Goal: Task Accomplishment & Management: Use online tool/utility

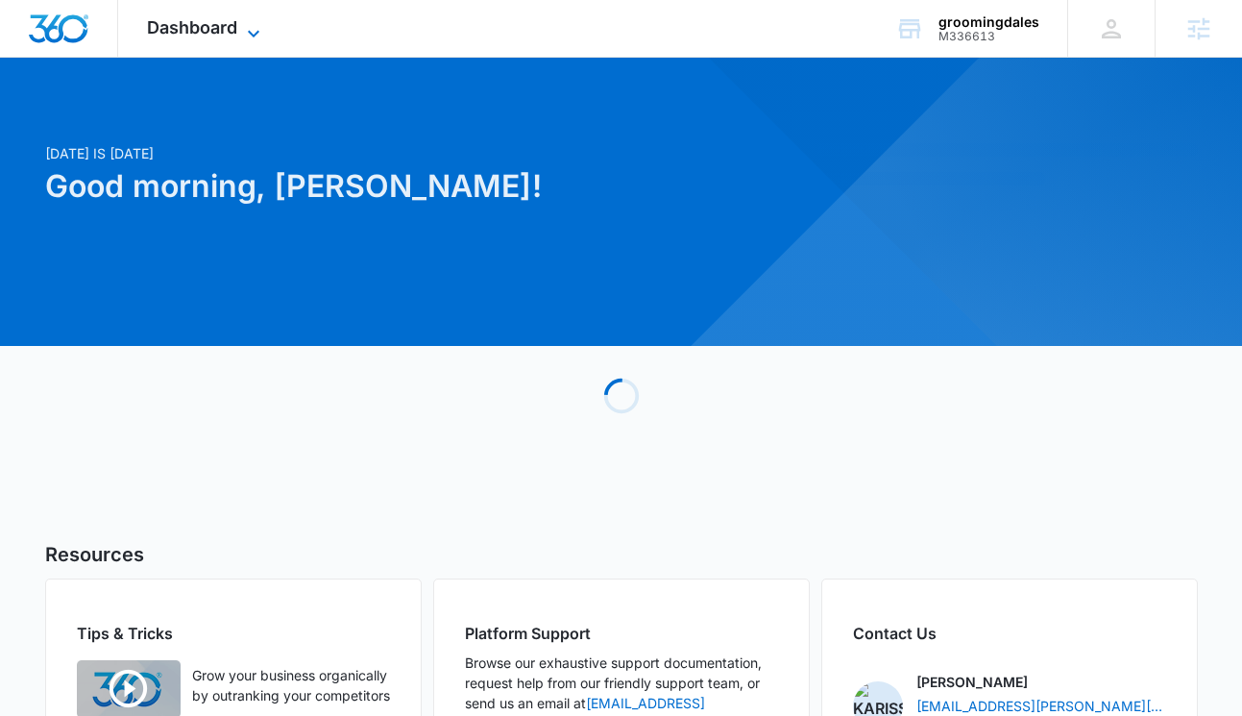
click at [205, 27] on span "Dashboard" at bounding box center [192, 27] width 90 height 20
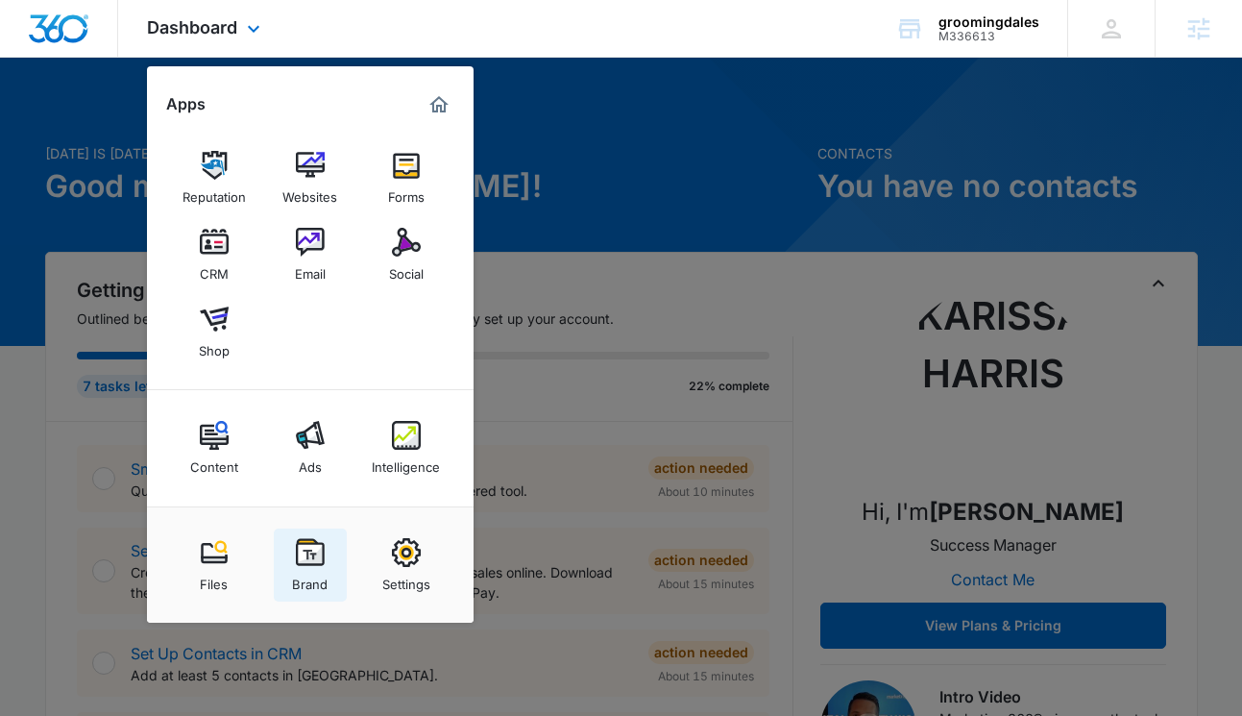
click at [306, 544] on img at bounding box center [310, 552] width 29 height 29
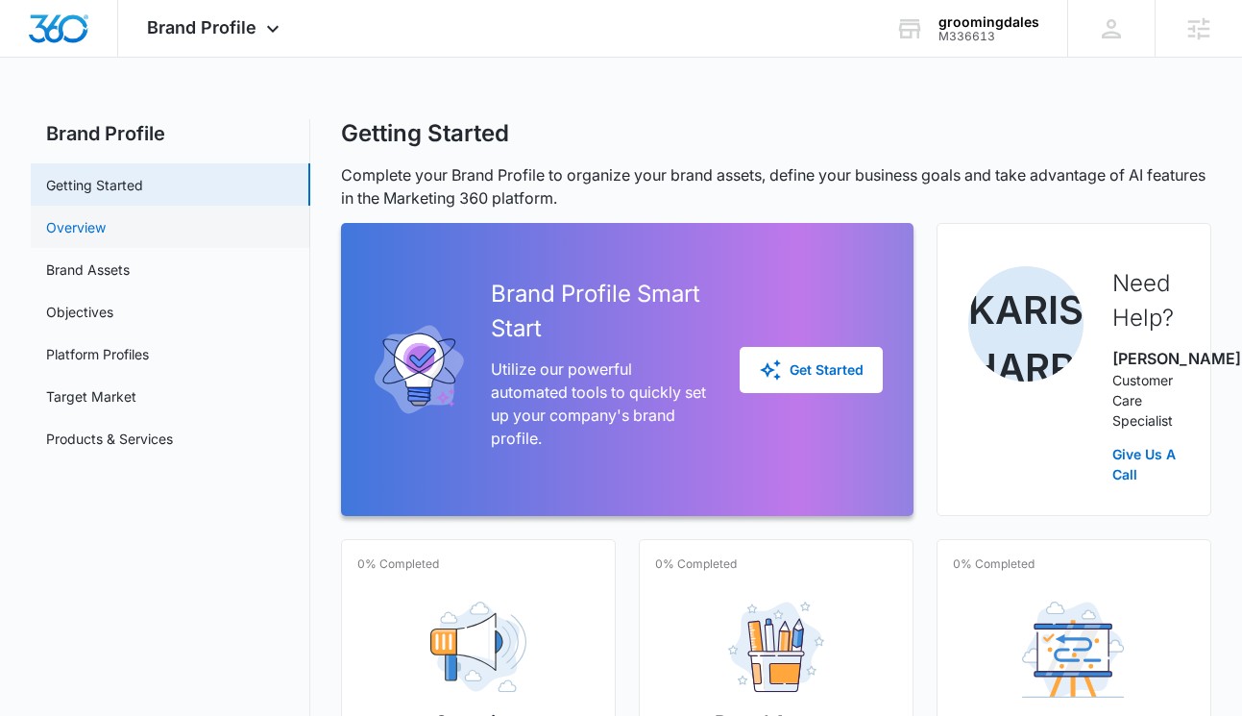
click at [106, 224] on link "Overview" at bounding box center [76, 227] width 60 height 20
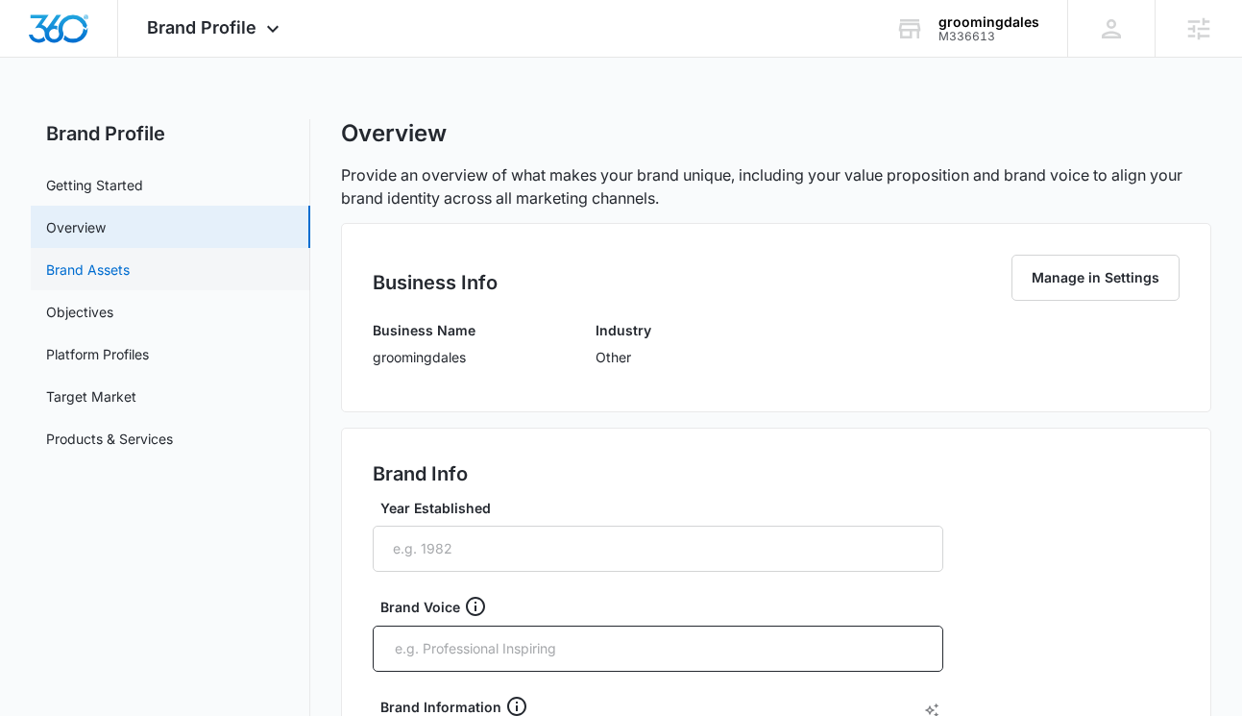
click at [126, 259] on link "Brand Assets" at bounding box center [88, 269] width 84 height 20
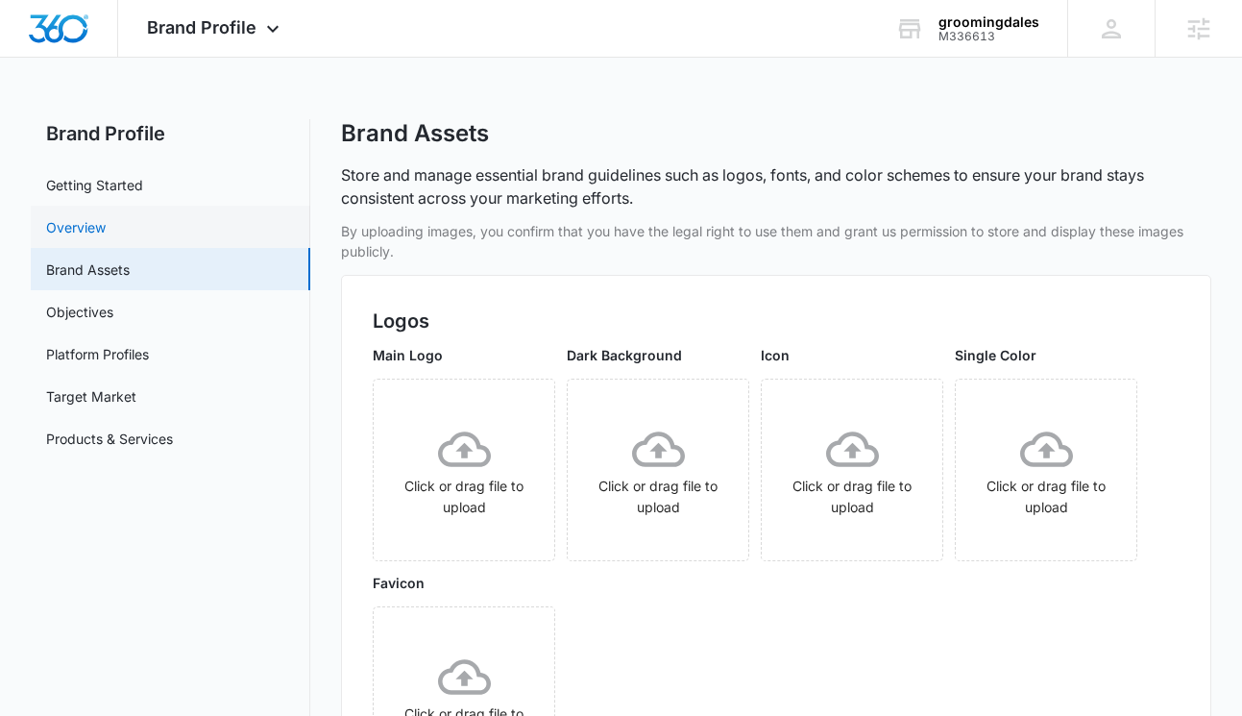
click at [76, 218] on link "Overview" at bounding box center [76, 227] width 60 height 20
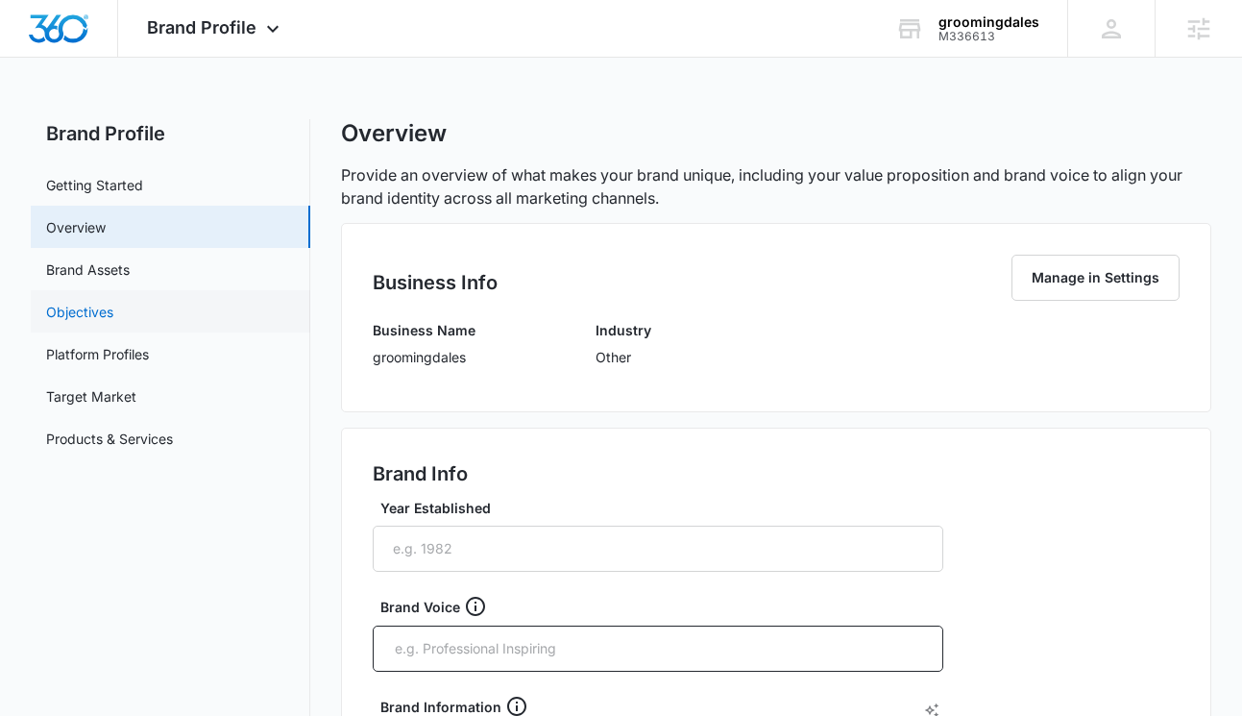
click at [106, 312] on link "Objectives" at bounding box center [79, 312] width 67 height 20
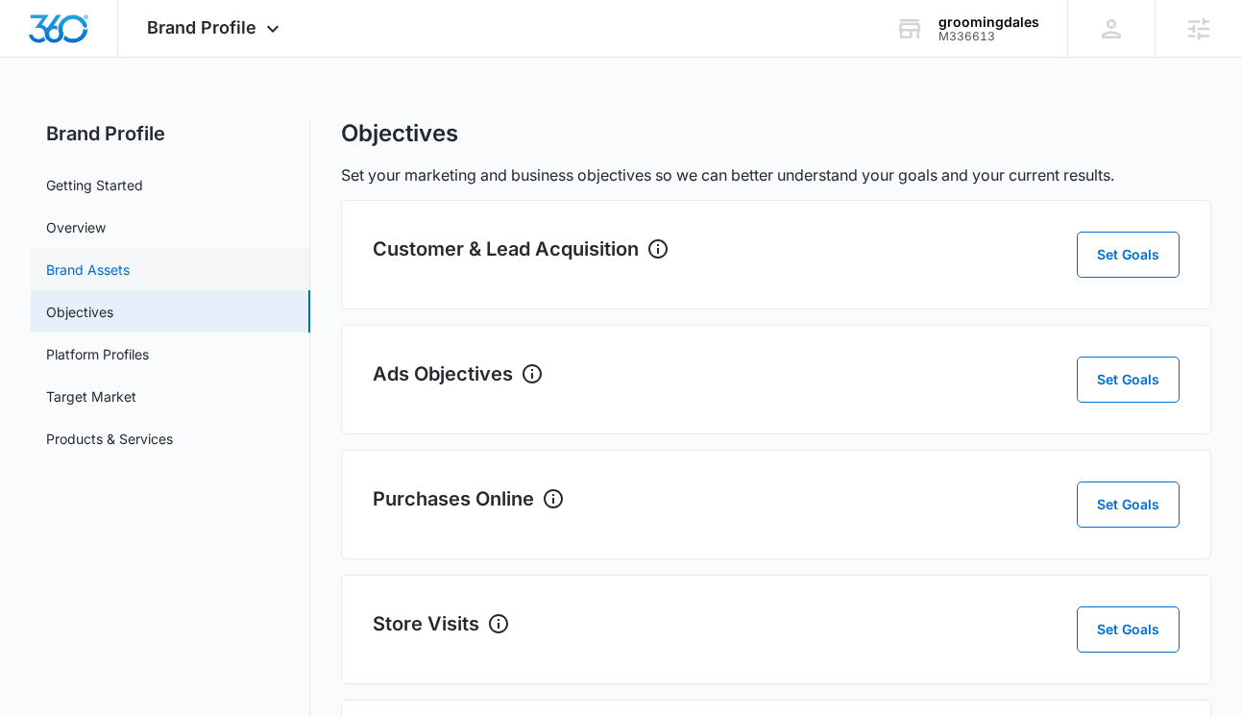
click at [130, 275] on link "Brand Assets" at bounding box center [88, 269] width 84 height 20
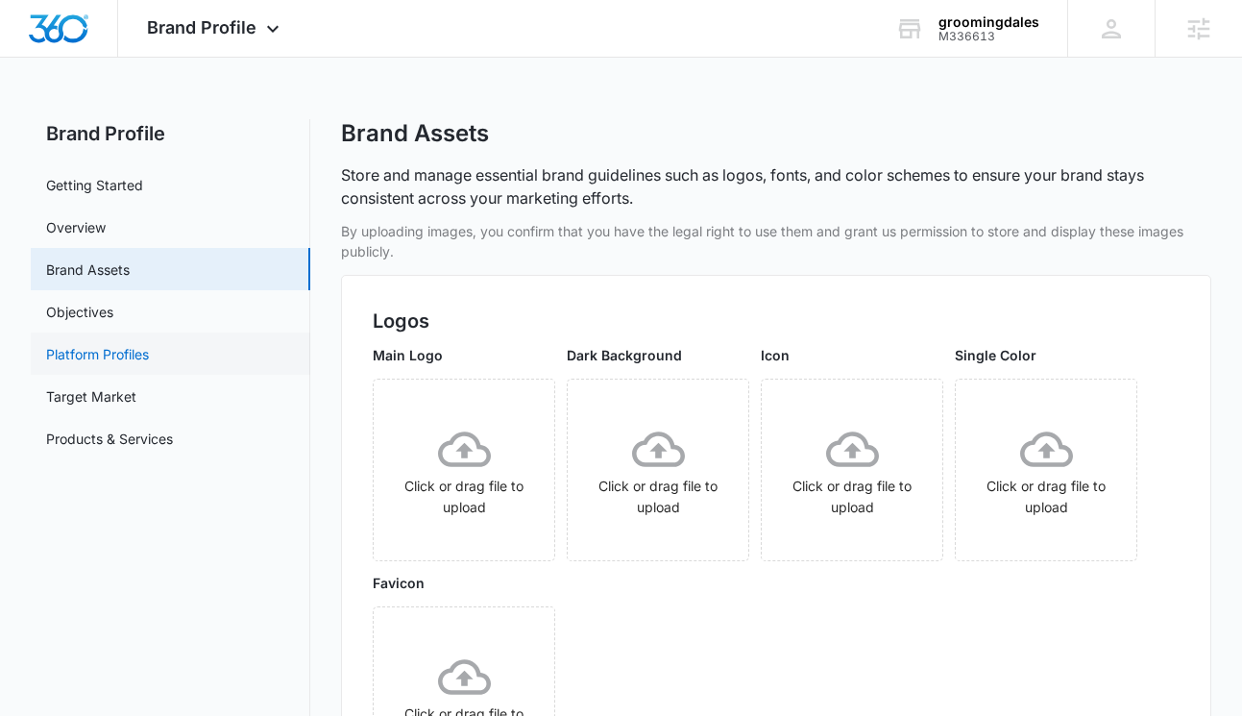
click at [135, 350] on link "Platform Profiles" at bounding box center [97, 354] width 103 height 20
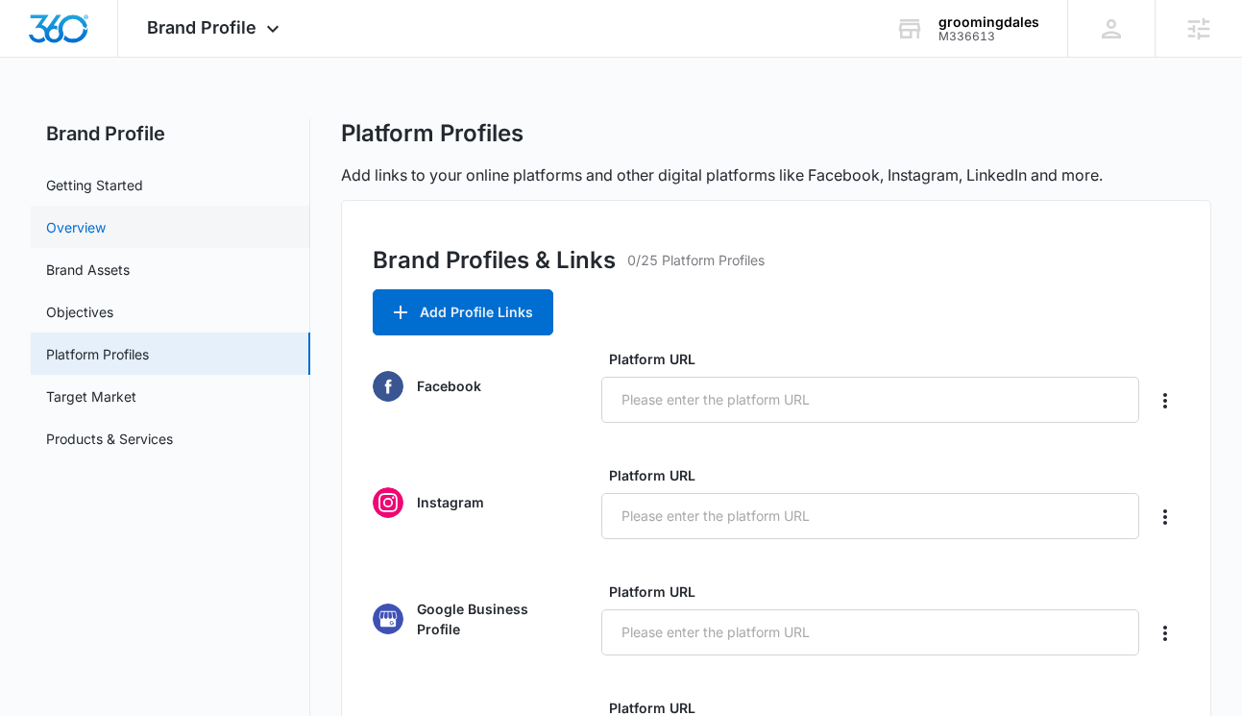
click at [79, 233] on link "Overview" at bounding box center [76, 227] width 60 height 20
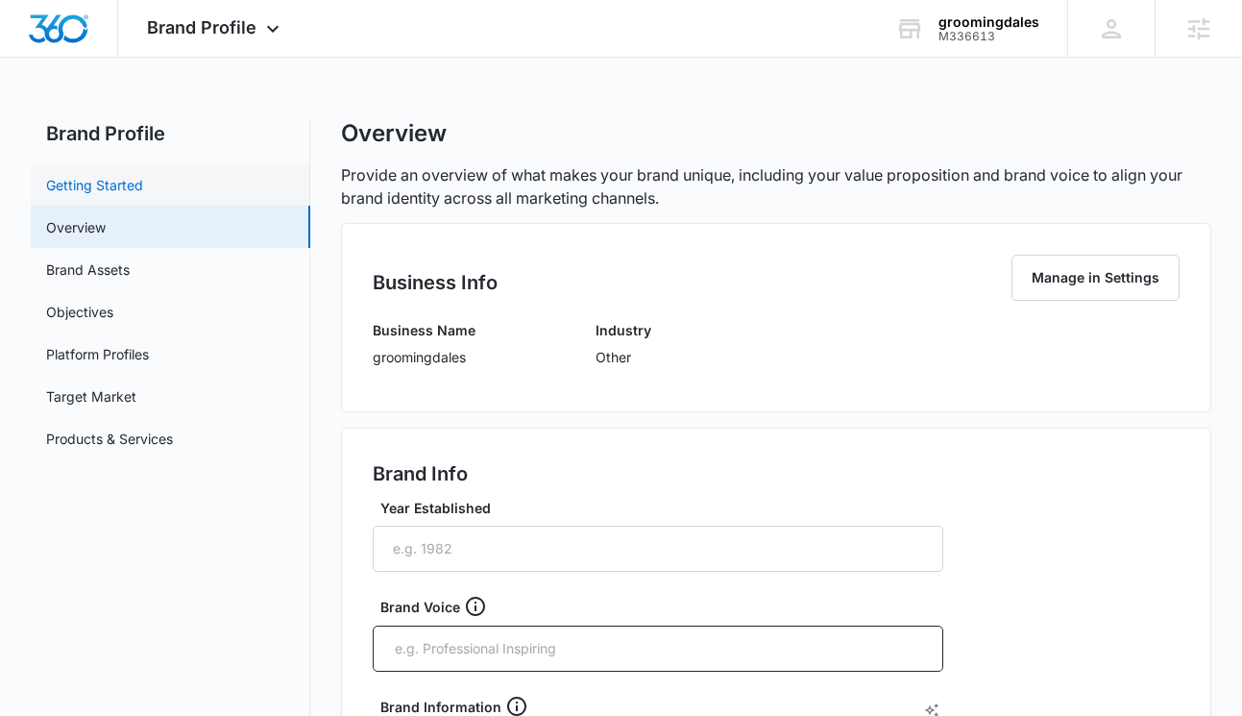
click at [124, 193] on link "Getting Started" at bounding box center [94, 185] width 97 height 20
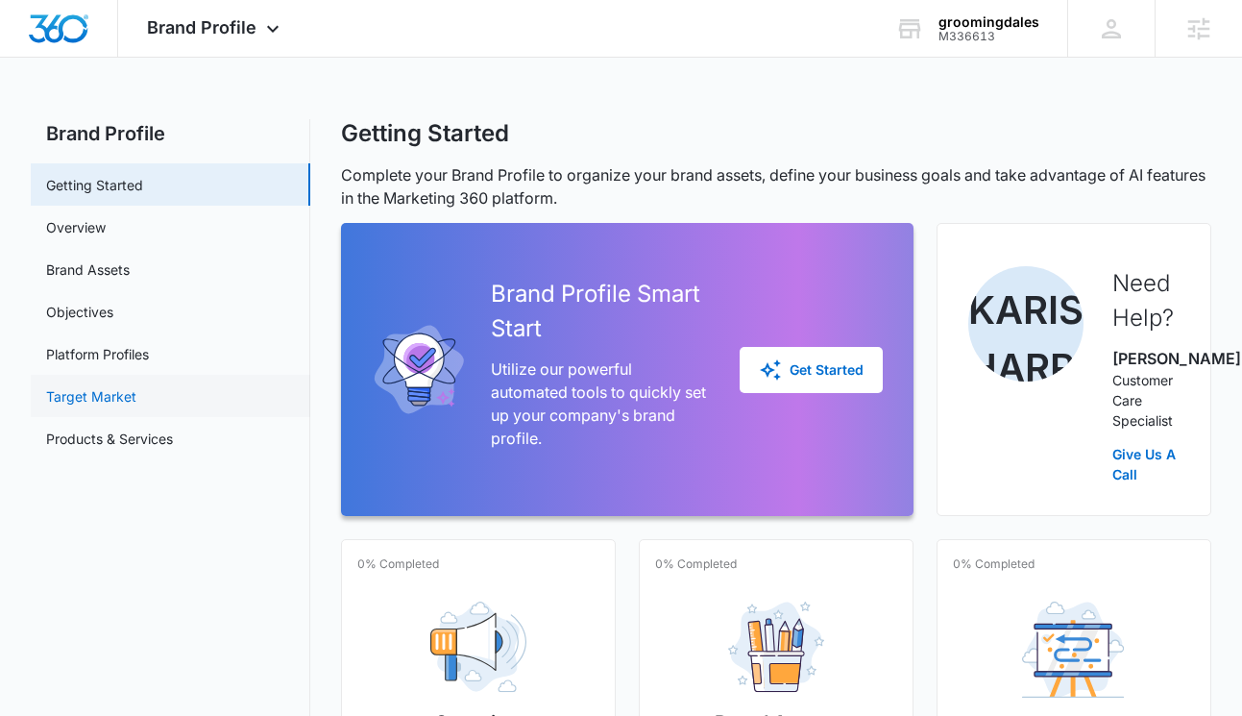
click at [105, 387] on link "Target Market" at bounding box center [91, 396] width 90 height 20
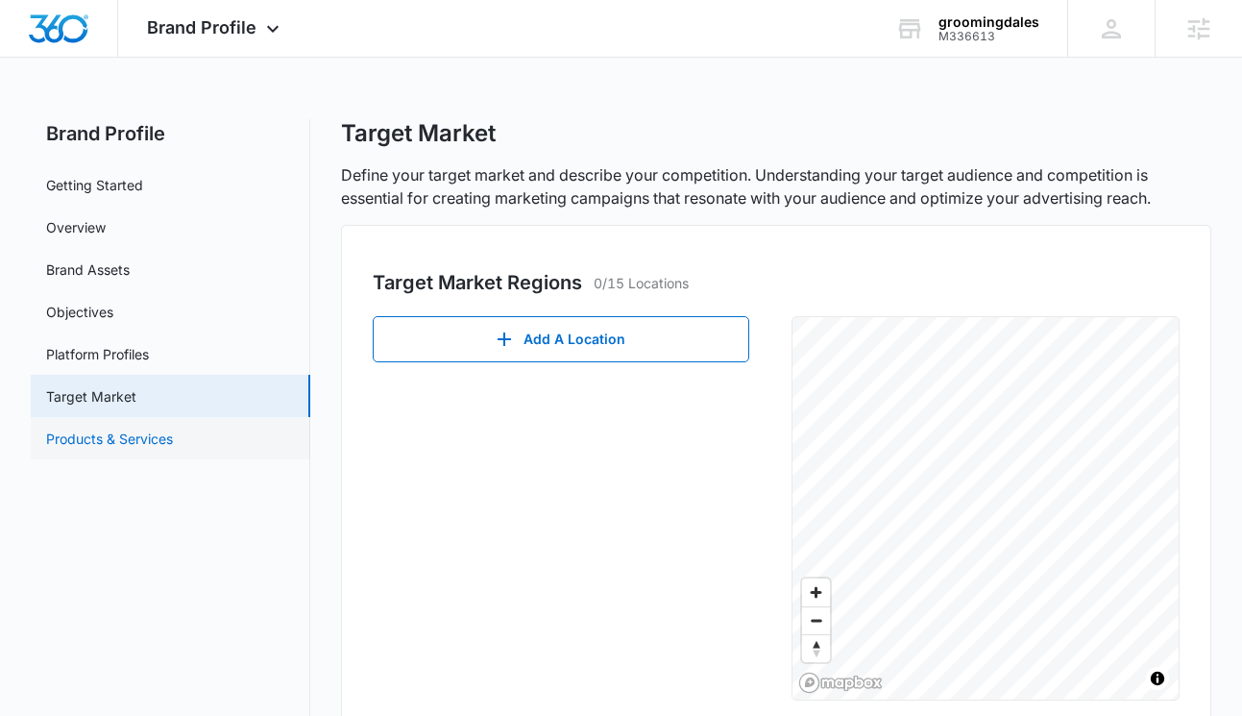
click at [111, 446] on link "Products & Services" at bounding box center [109, 438] width 127 height 20
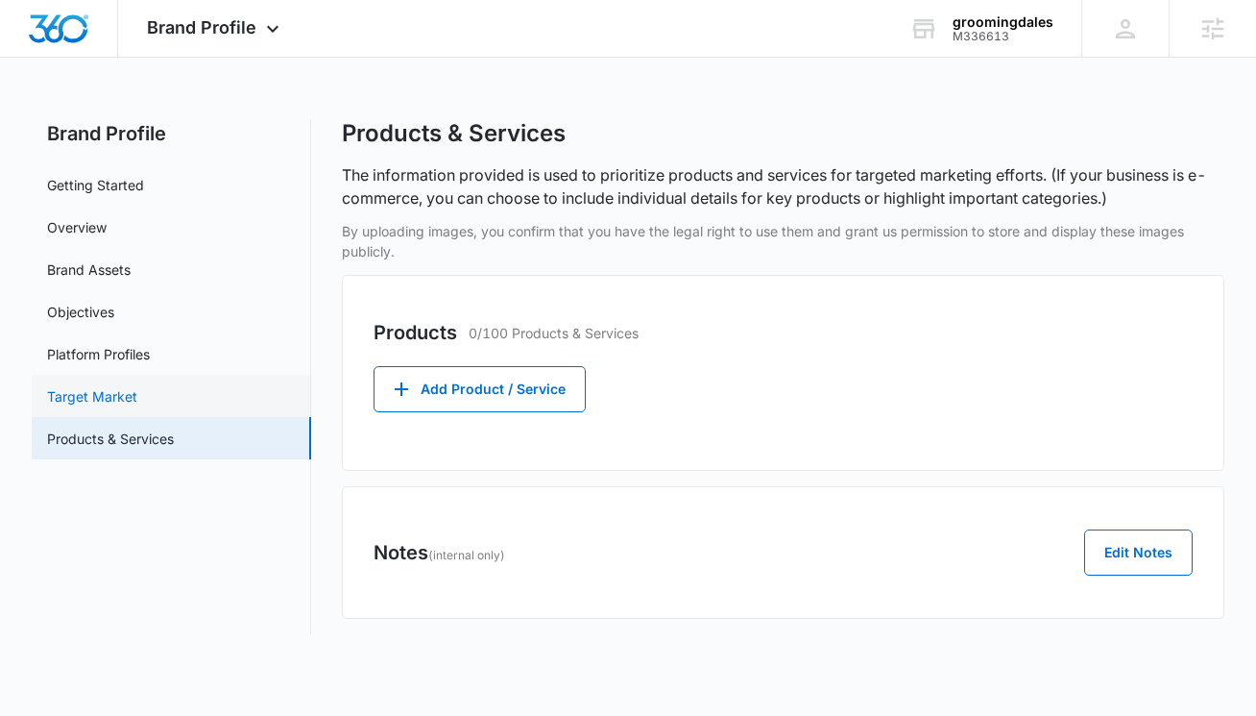
click at [111, 392] on link "Target Market" at bounding box center [92, 396] width 90 height 20
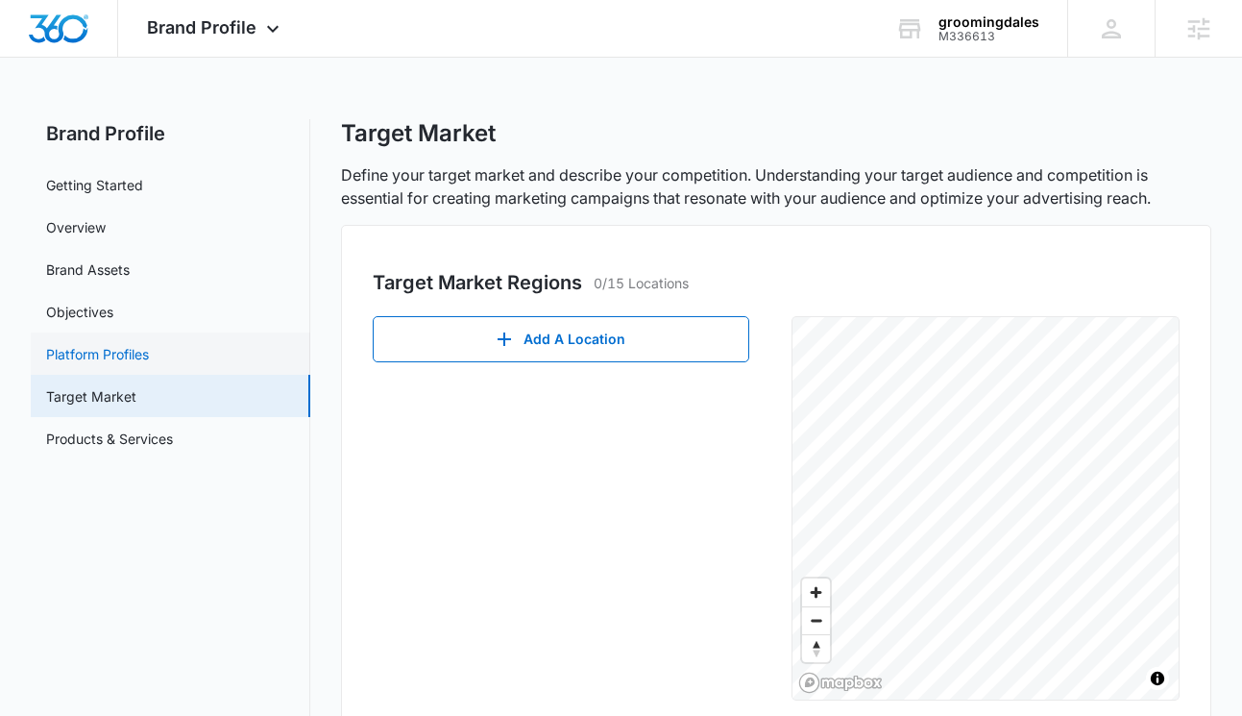
click at [111, 352] on link "Platform Profiles" at bounding box center [97, 354] width 103 height 20
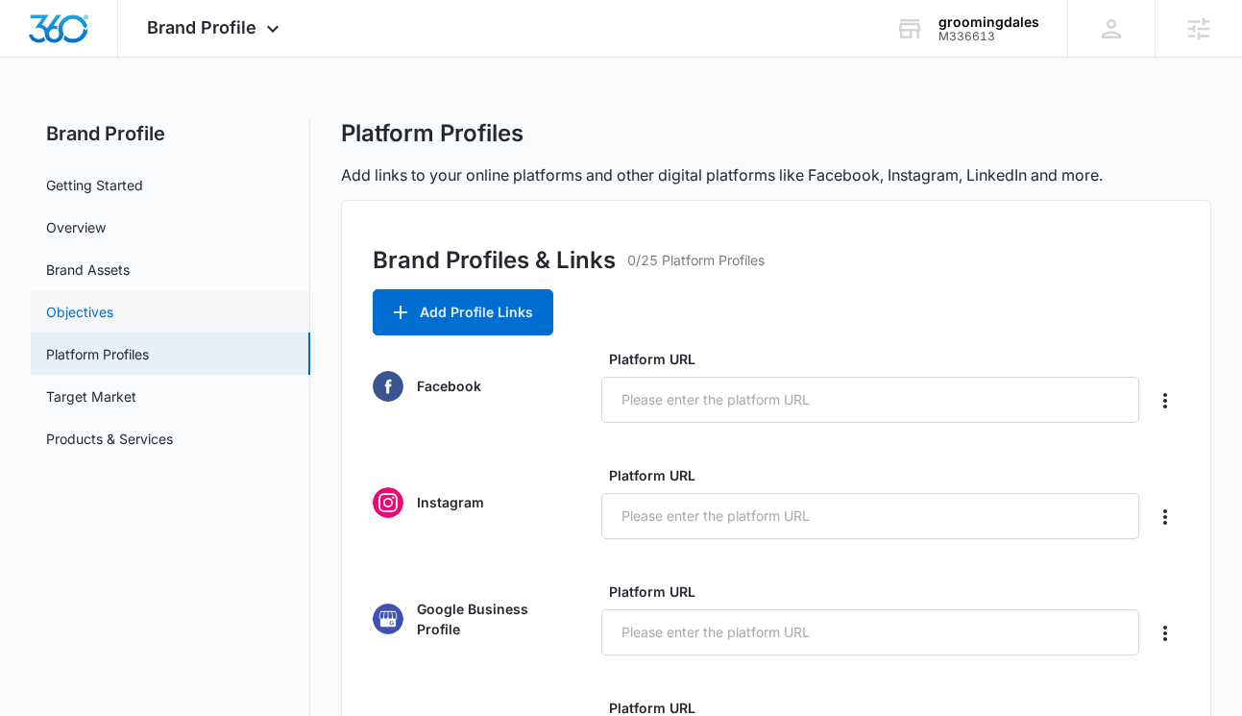
click at [106, 312] on link "Objectives" at bounding box center [79, 312] width 67 height 20
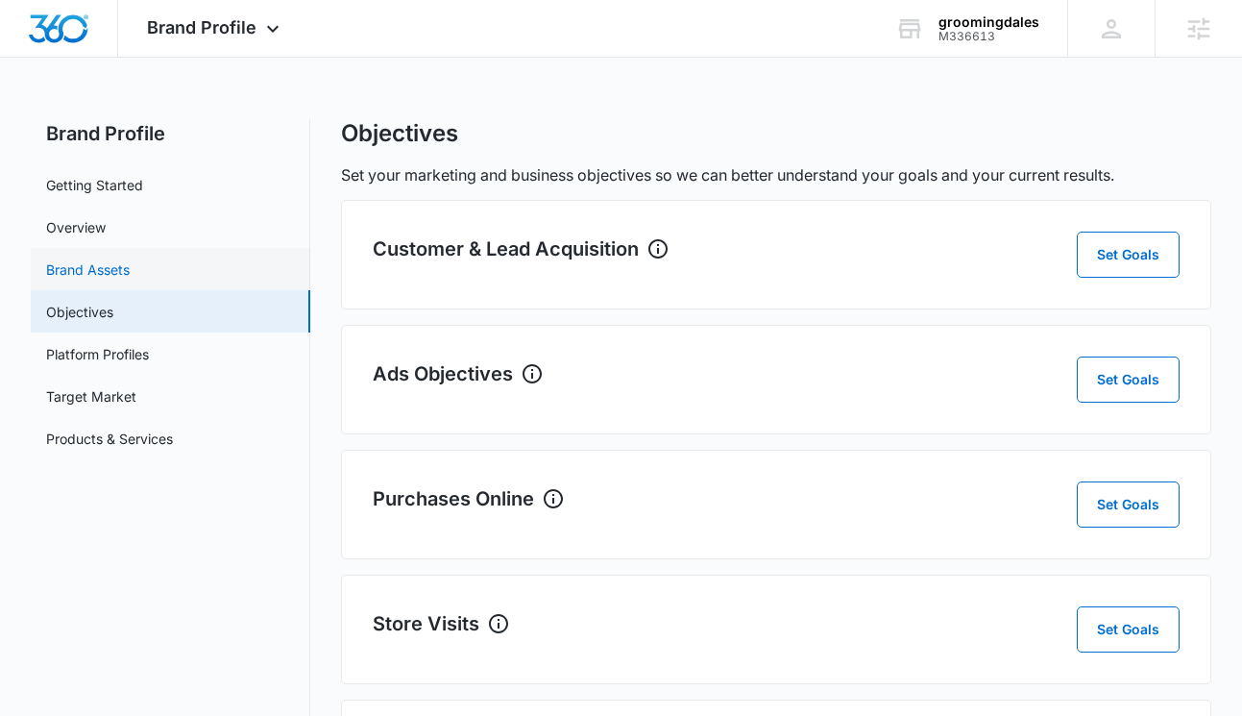
click at [113, 279] on link "Brand Assets" at bounding box center [88, 269] width 84 height 20
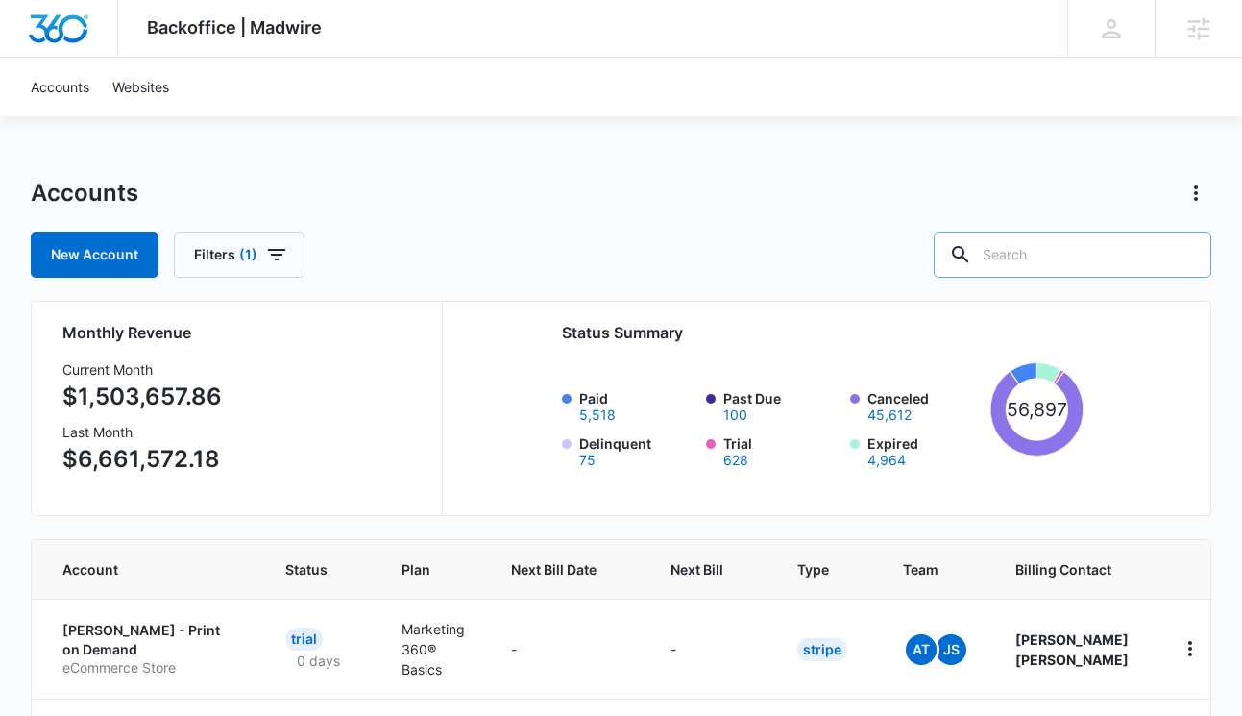
click at [1059, 251] on input "text" at bounding box center [1073, 254] width 278 height 46
paste input "M336613"
type input "M336613"
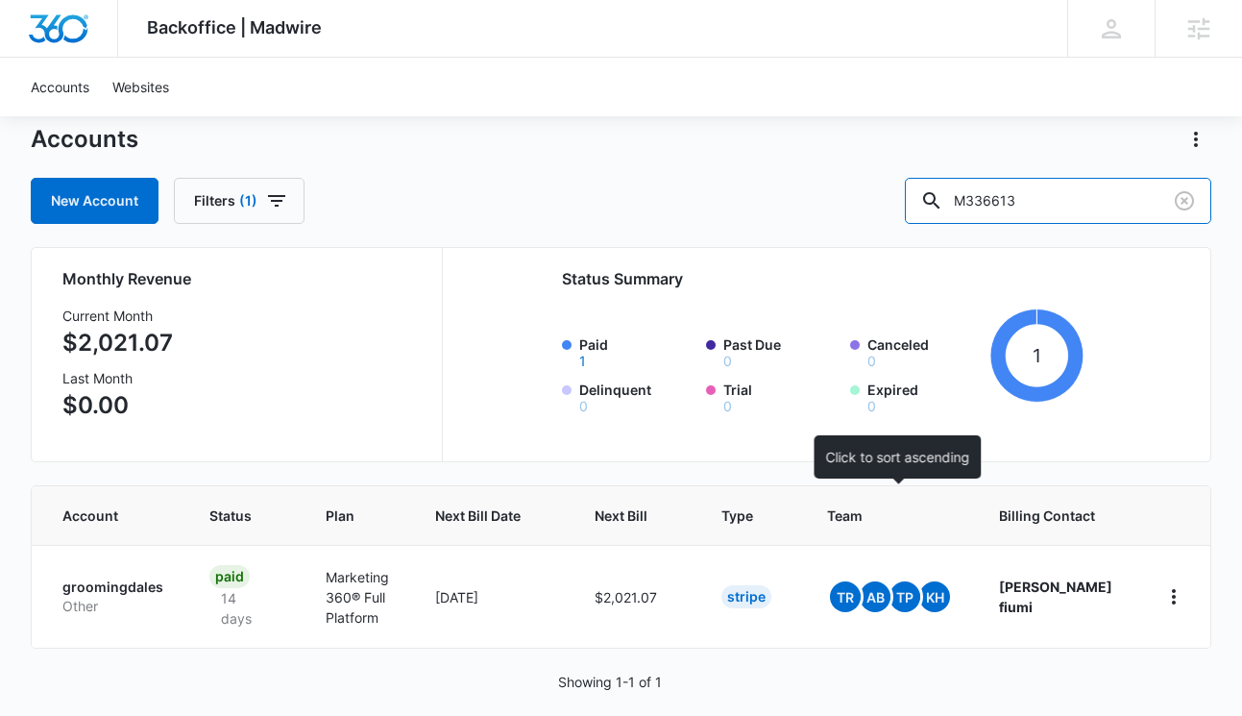
scroll to position [76, 0]
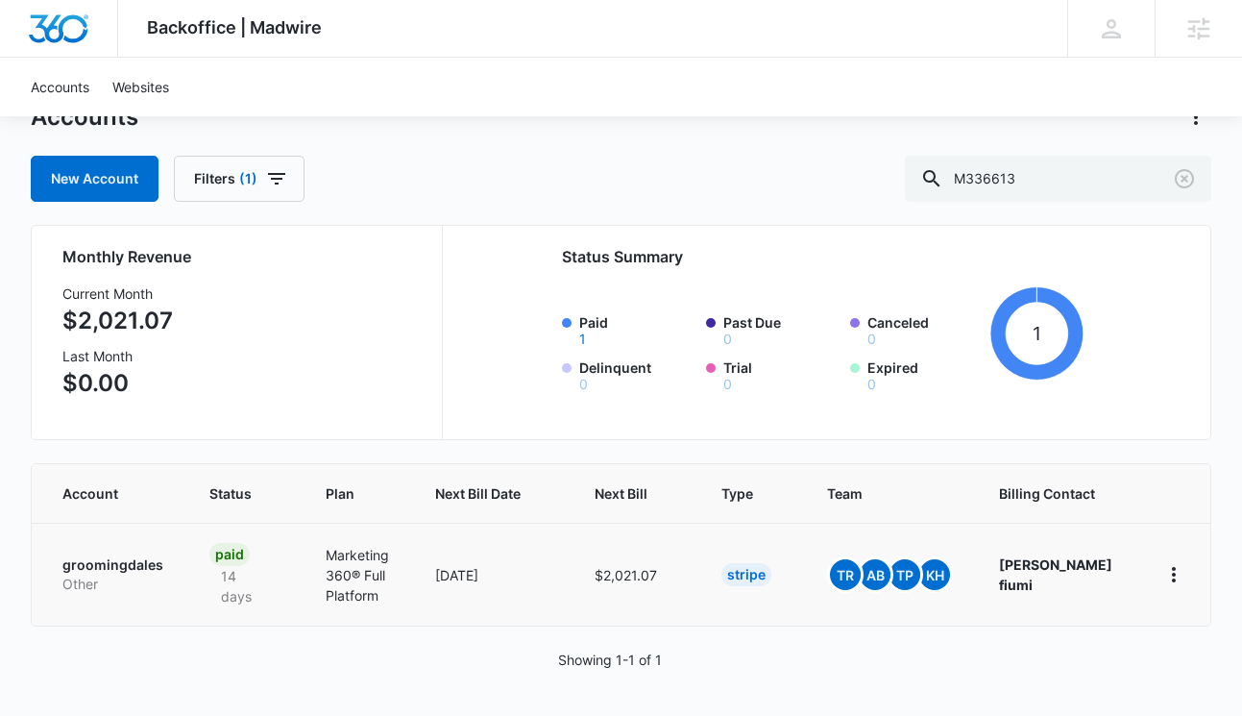
click at [154, 563] on p "groomingdales" at bounding box center [112, 564] width 101 height 19
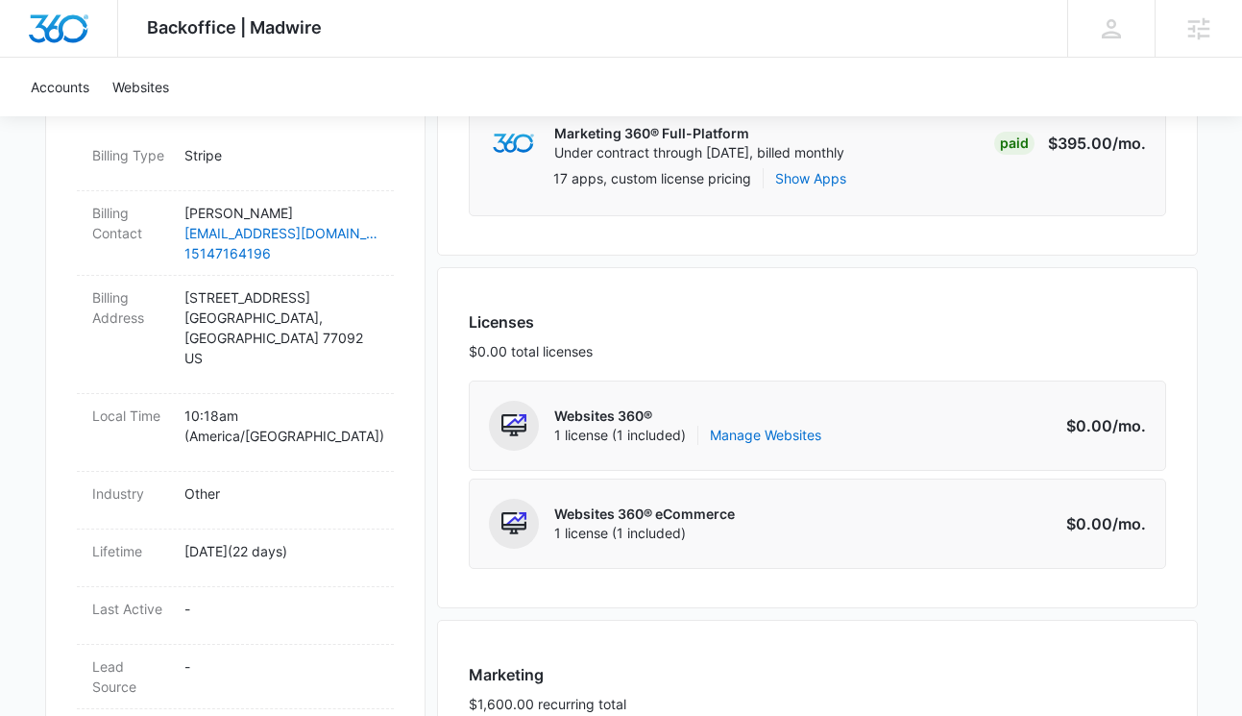
scroll to position [596, 0]
click at [788, 436] on link "Manage Websites" at bounding box center [765, 434] width 111 height 19
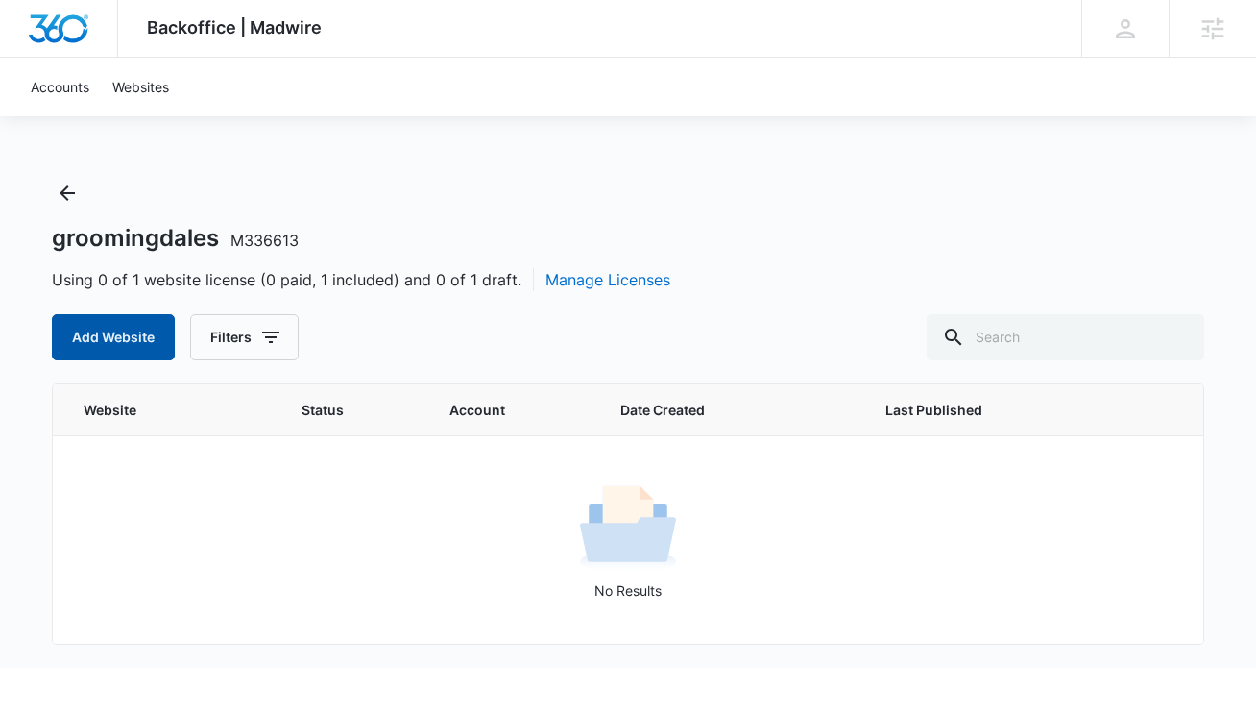
click at [73, 333] on button "Add Website" at bounding box center [113, 337] width 123 height 46
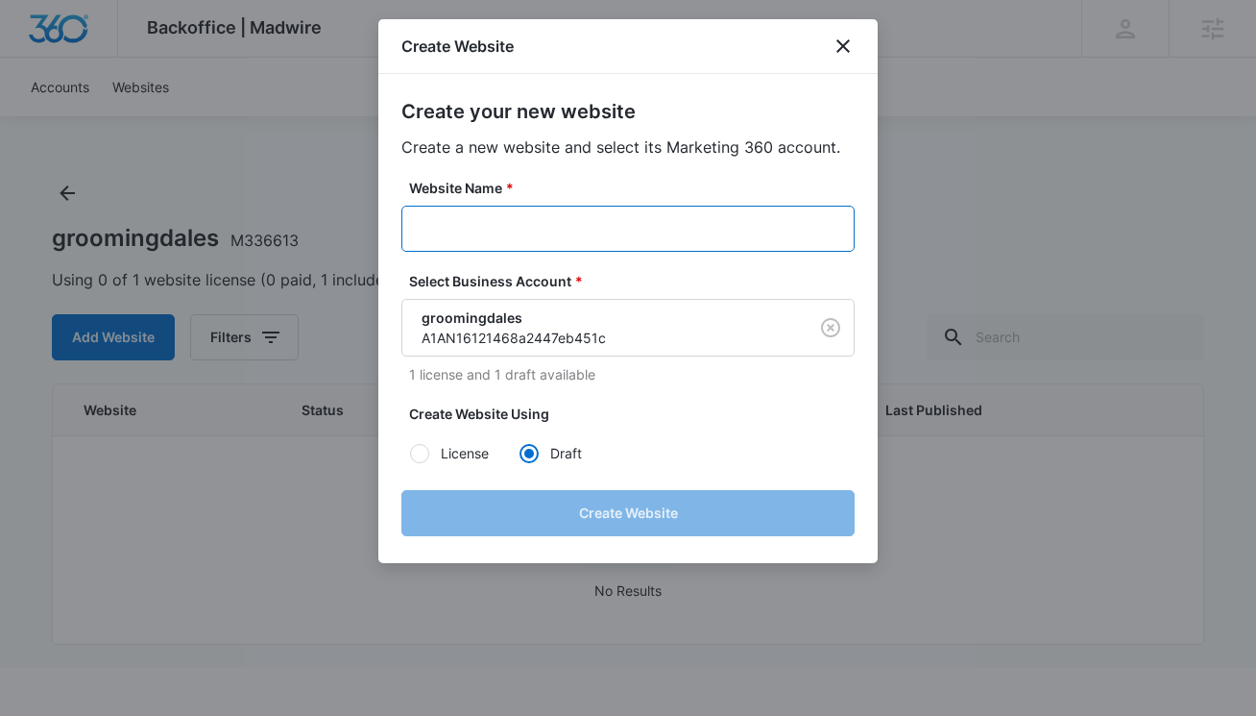
click at [652, 226] on input "Website Name *" at bounding box center [627, 229] width 453 height 46
paste input "M336613 - Dazzy Groom Room"
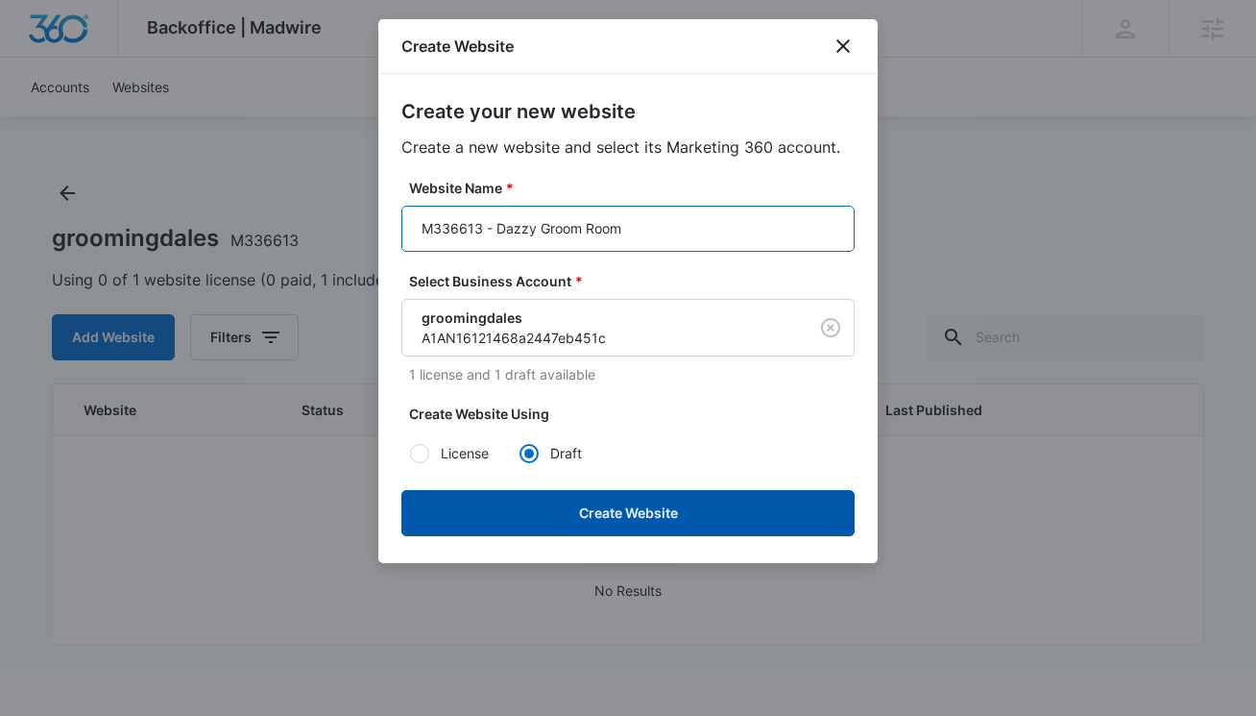
type input "M336613 - Dazzy Groom Room"
click at [647, 505] on button "Create Website" at bounding box center [627, 513] width 453 height 46
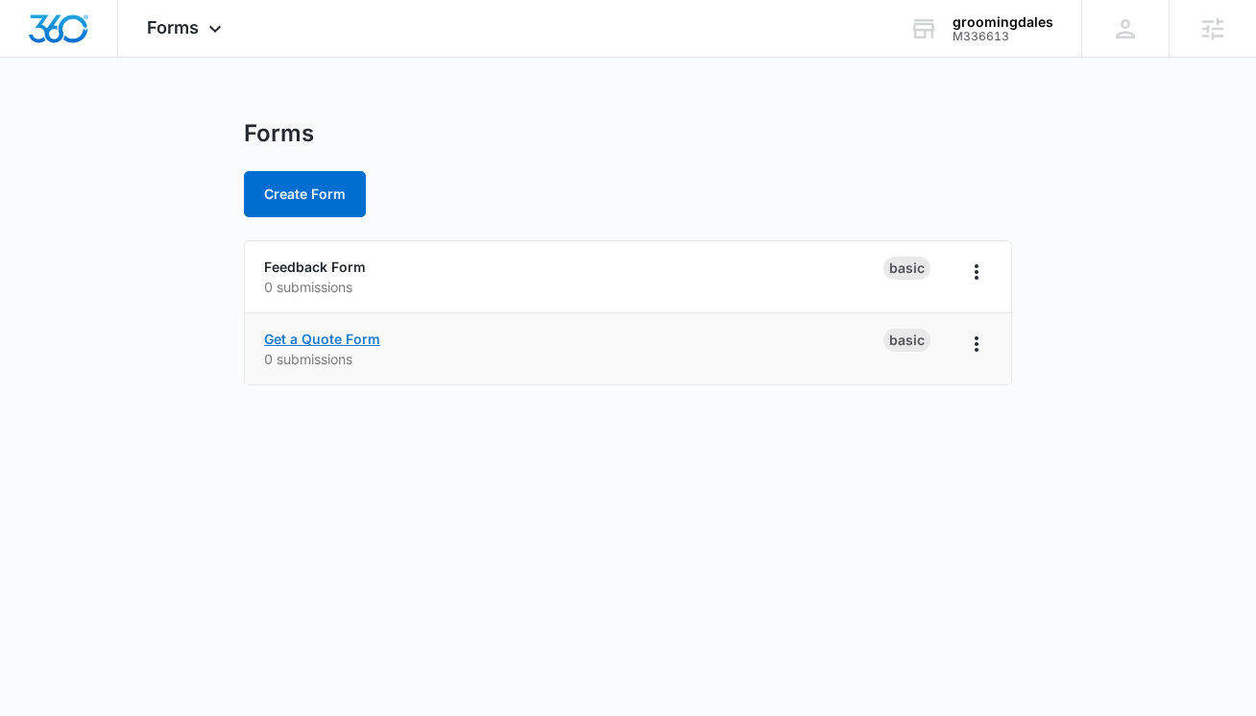
click at [323, 340] on link "Get a Quote Form" at bounding box center [322, 338] width 116 height 16
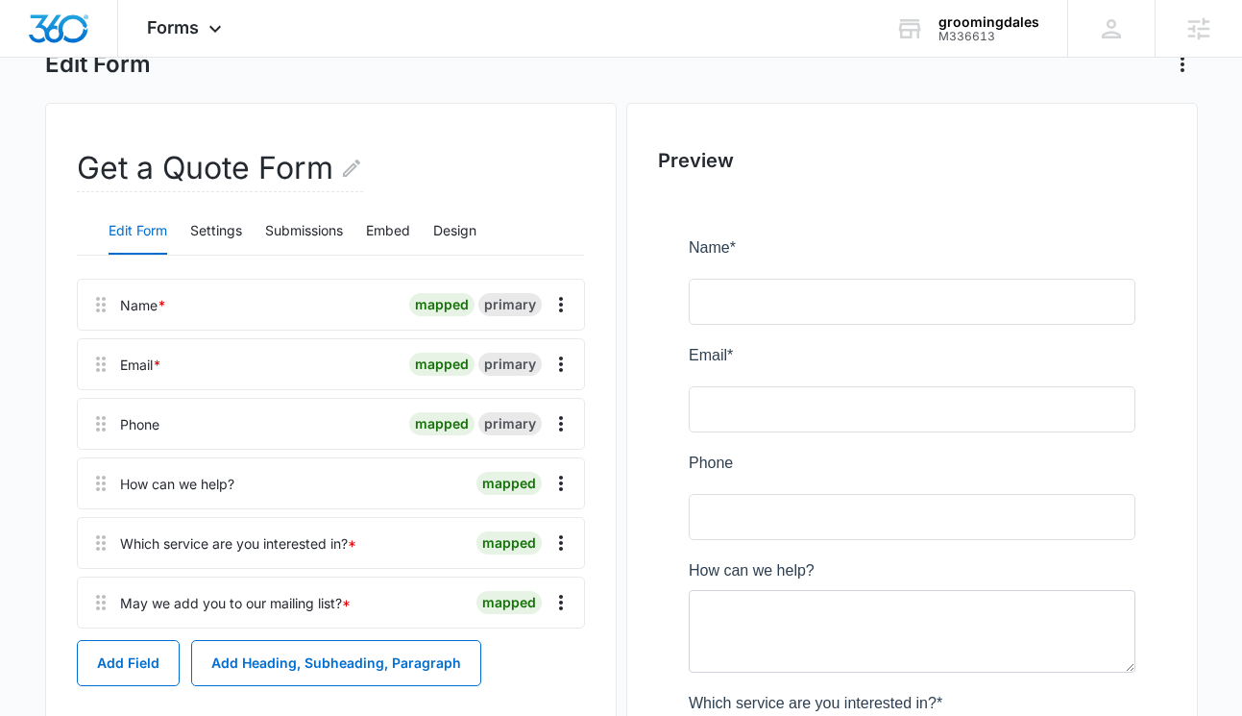
scroll to position [119, 0]
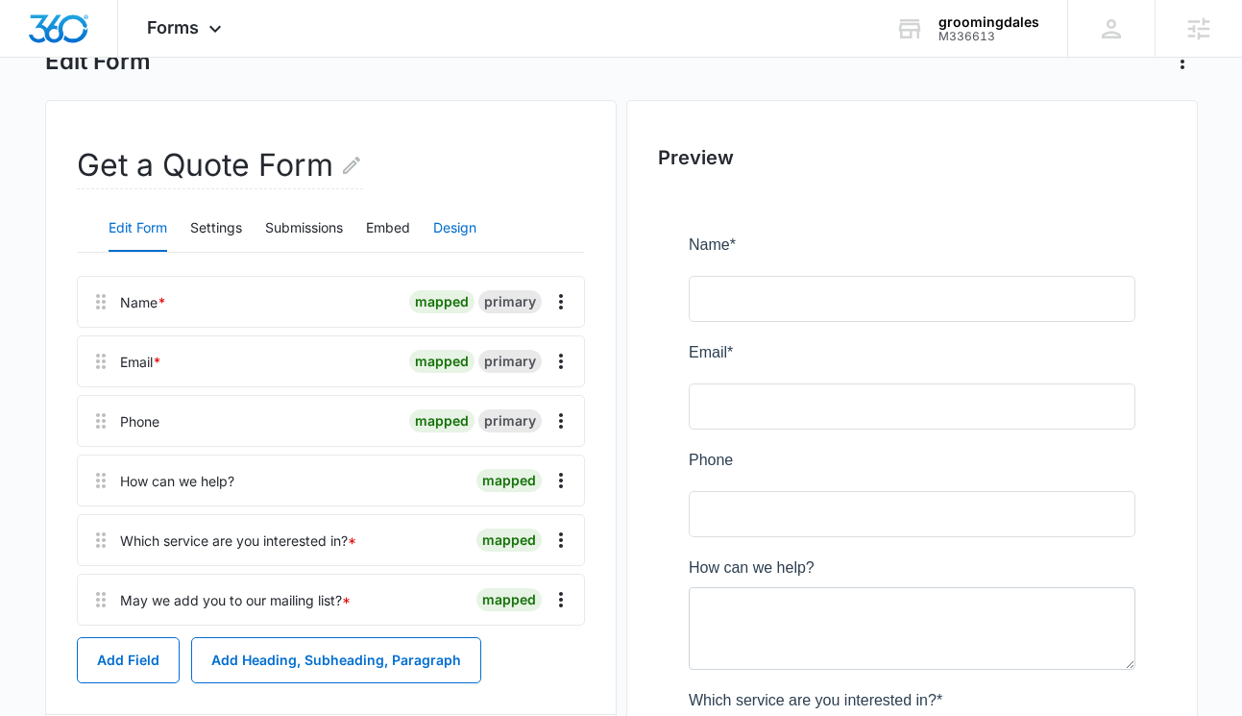
click at [461, 232] on button "Design" at bounding box center [454, 229] width 43 height 46
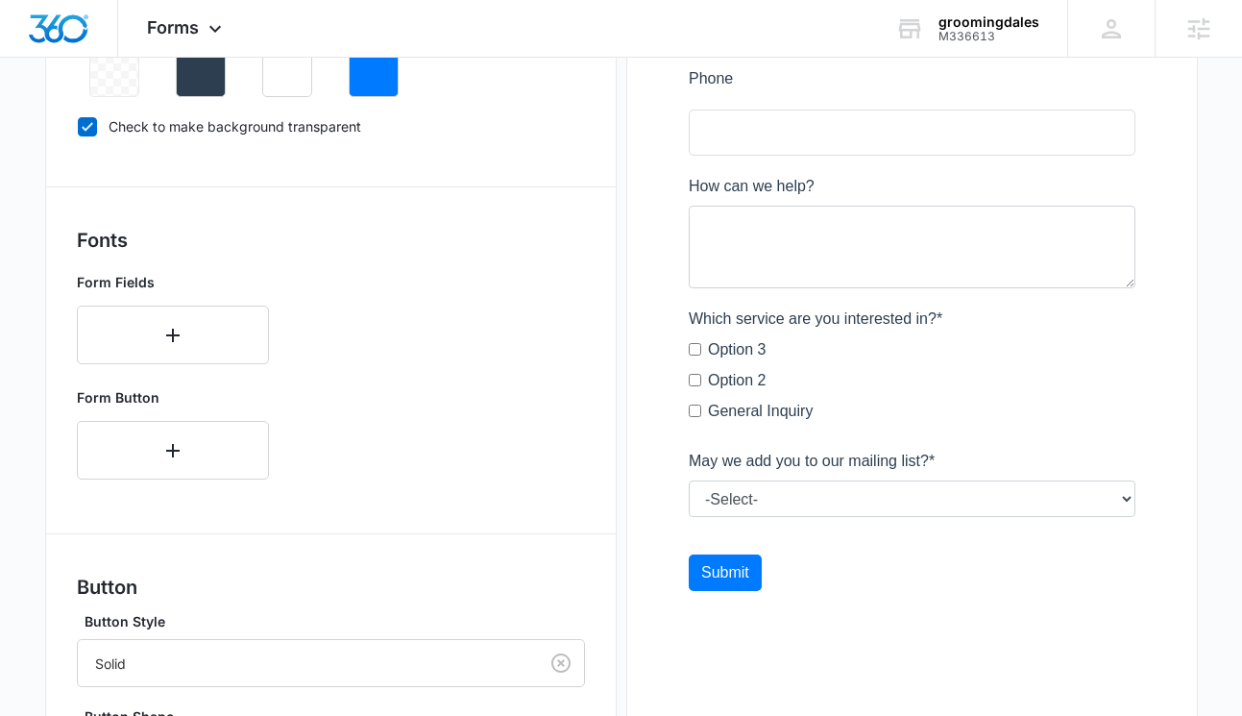
scroll to position [429, 0]
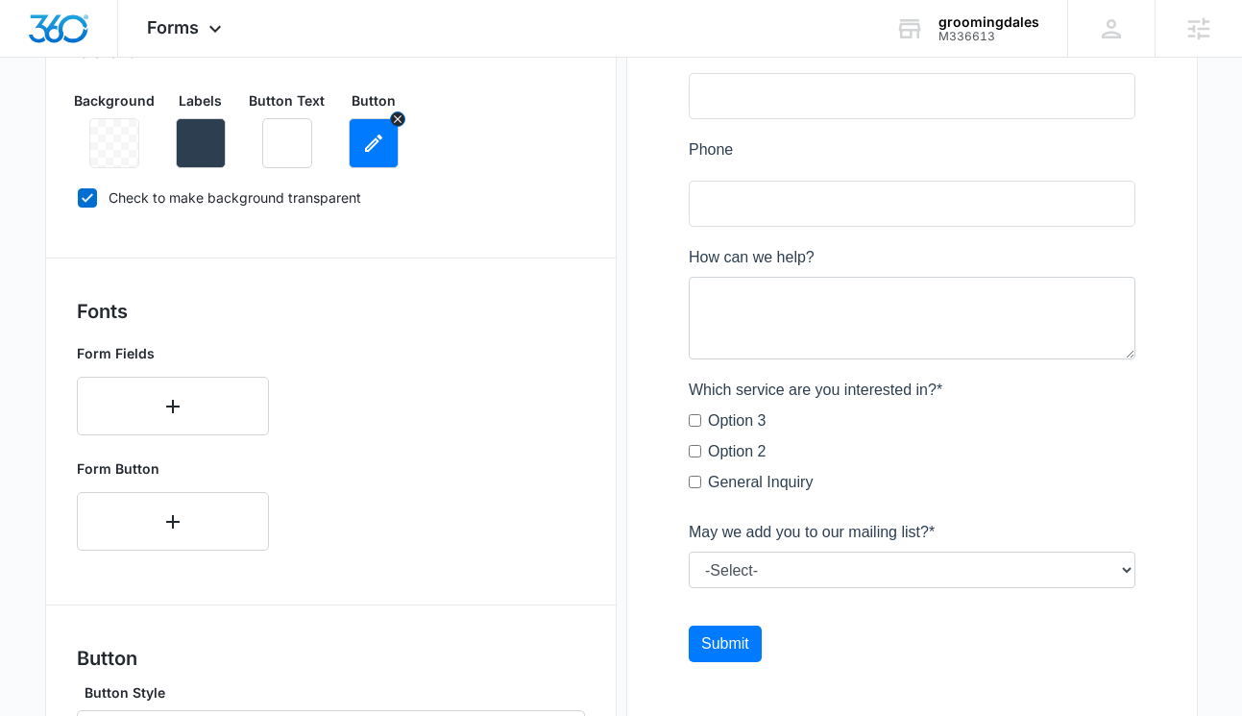
click at [374, 143] on icon "button" at bounding box center [373, 142] width 17 height 17
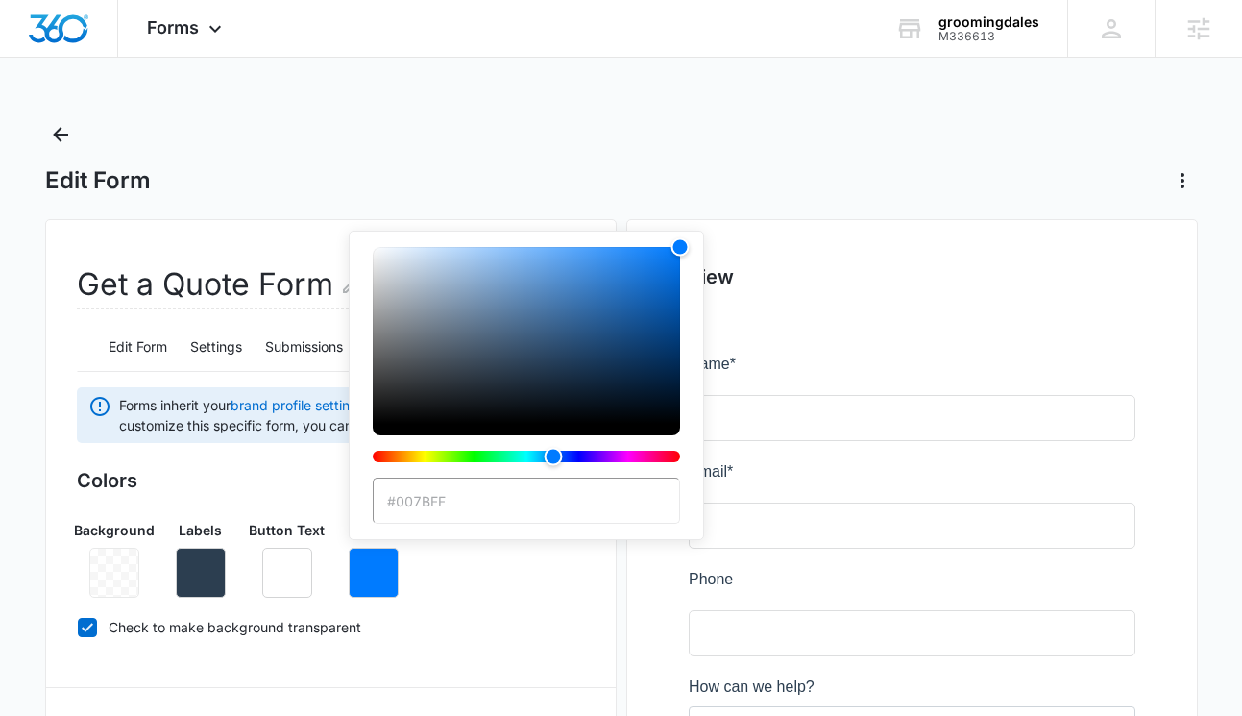
type input "#fbbb44"
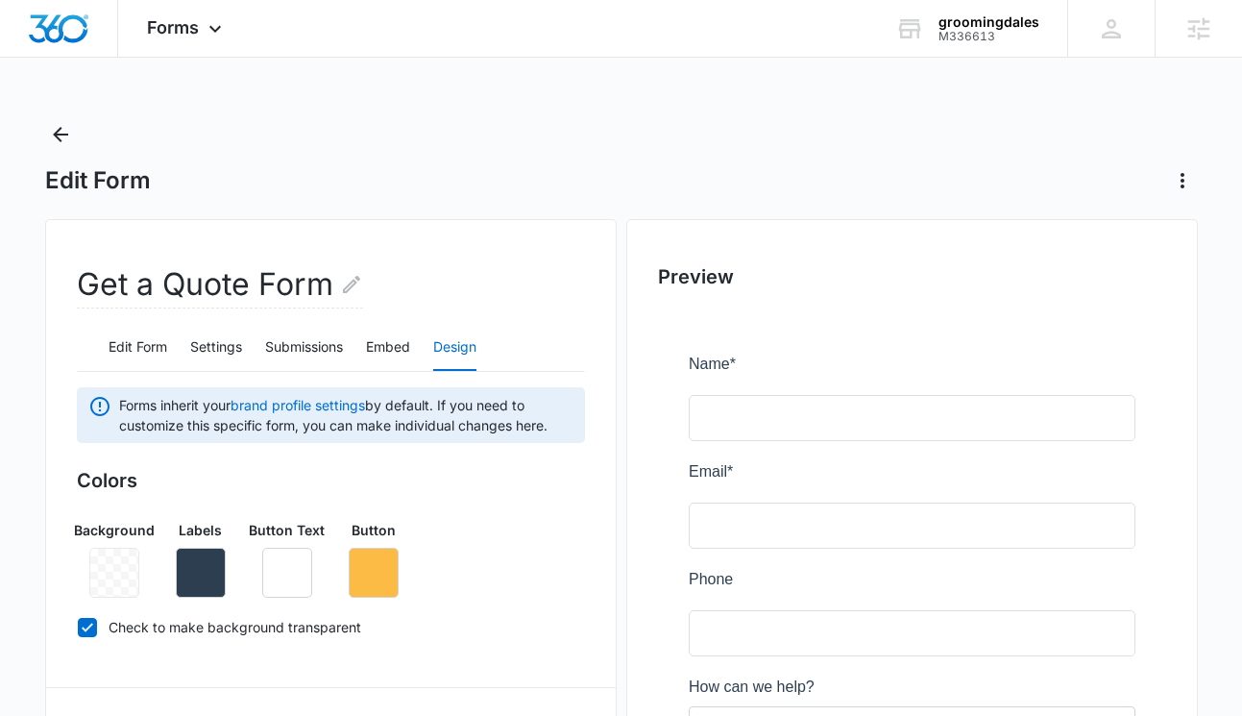
click at [545, 560] on div "Background Labels Button Text Button" at bounding box center [331, 550] width 508 height 93
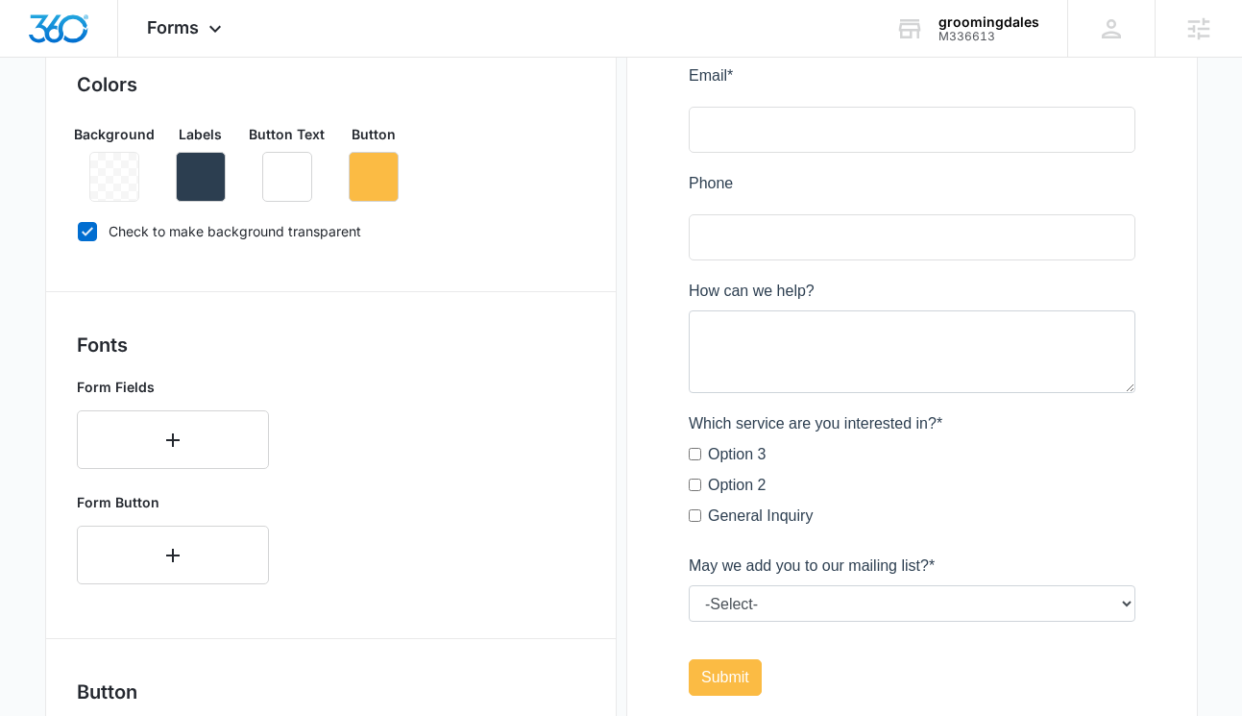
scroll to position [406, 0]
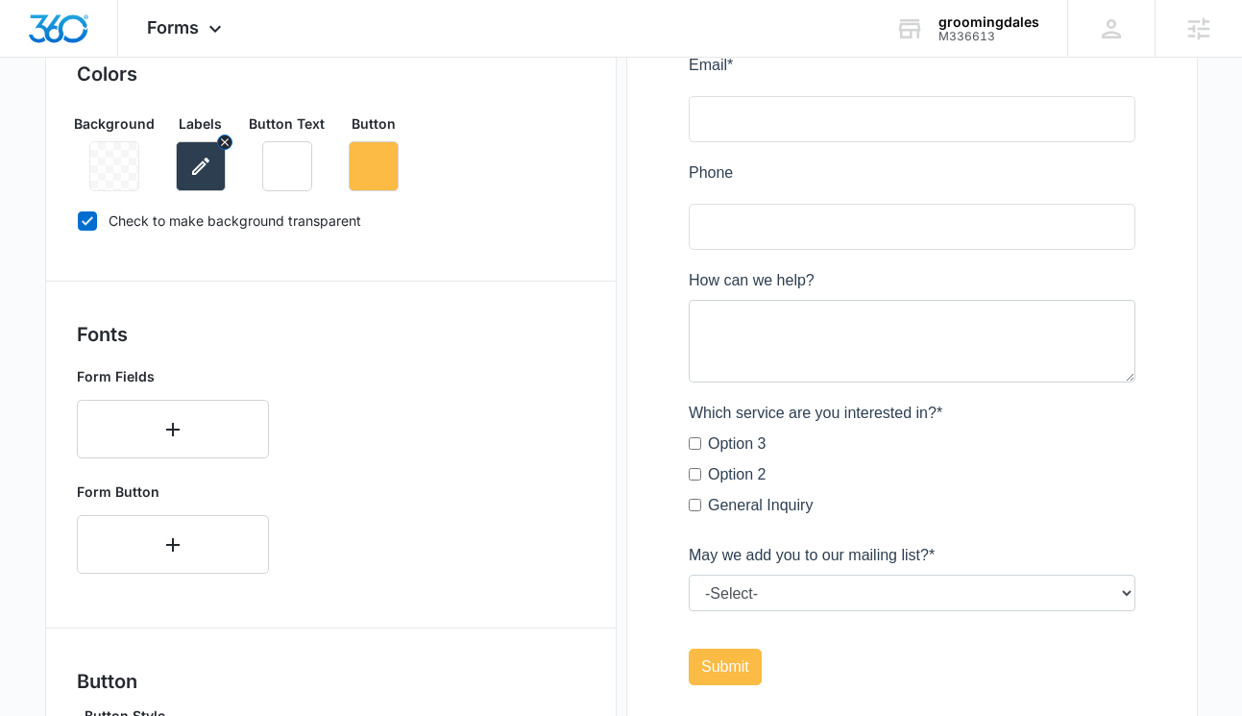
click at [200, 168] on icon "button" at bounding box center [200, 166] width 17 height 17
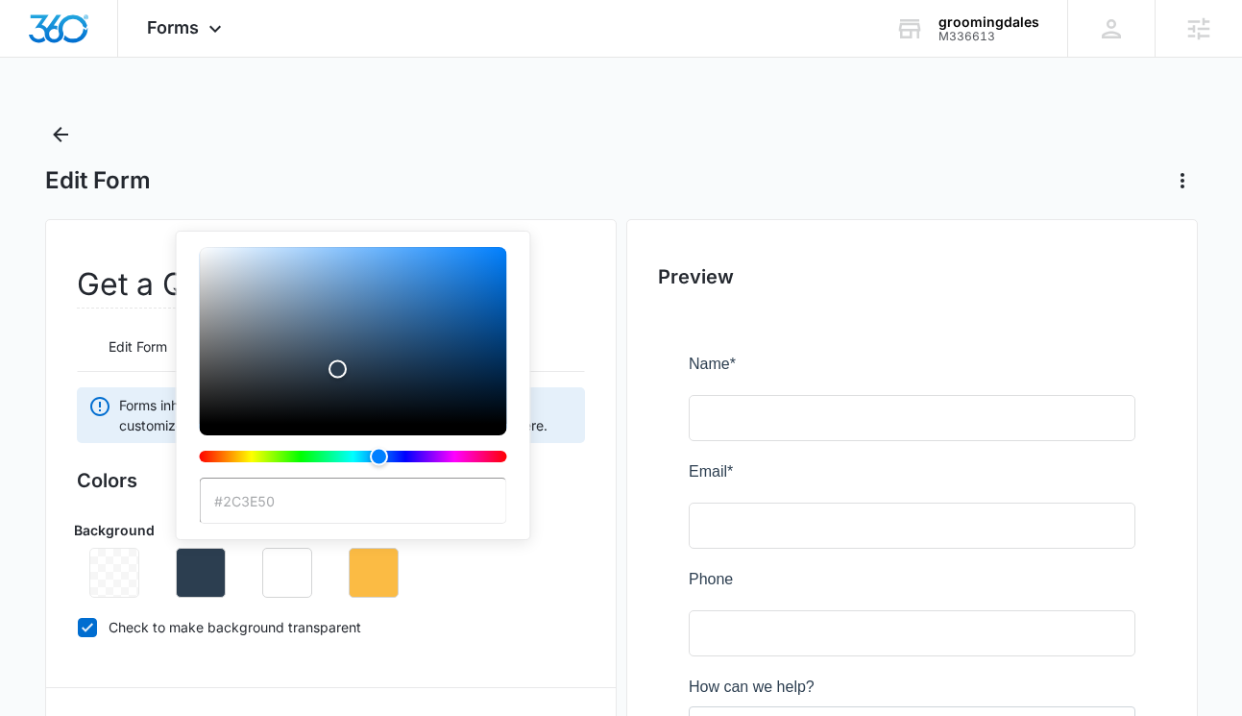
type input "#eff7f7"
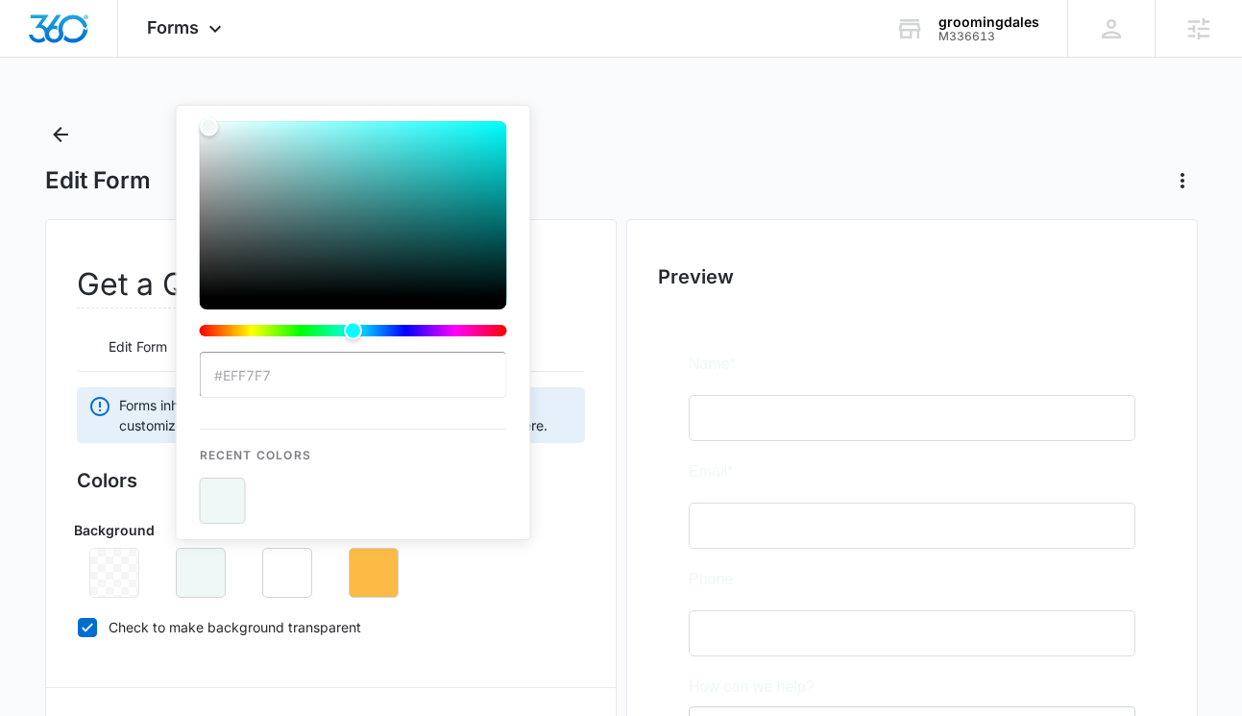
click at [547, 285] on div "Get a Quote Form" at bounding box center [331, 292] width 508 height 61
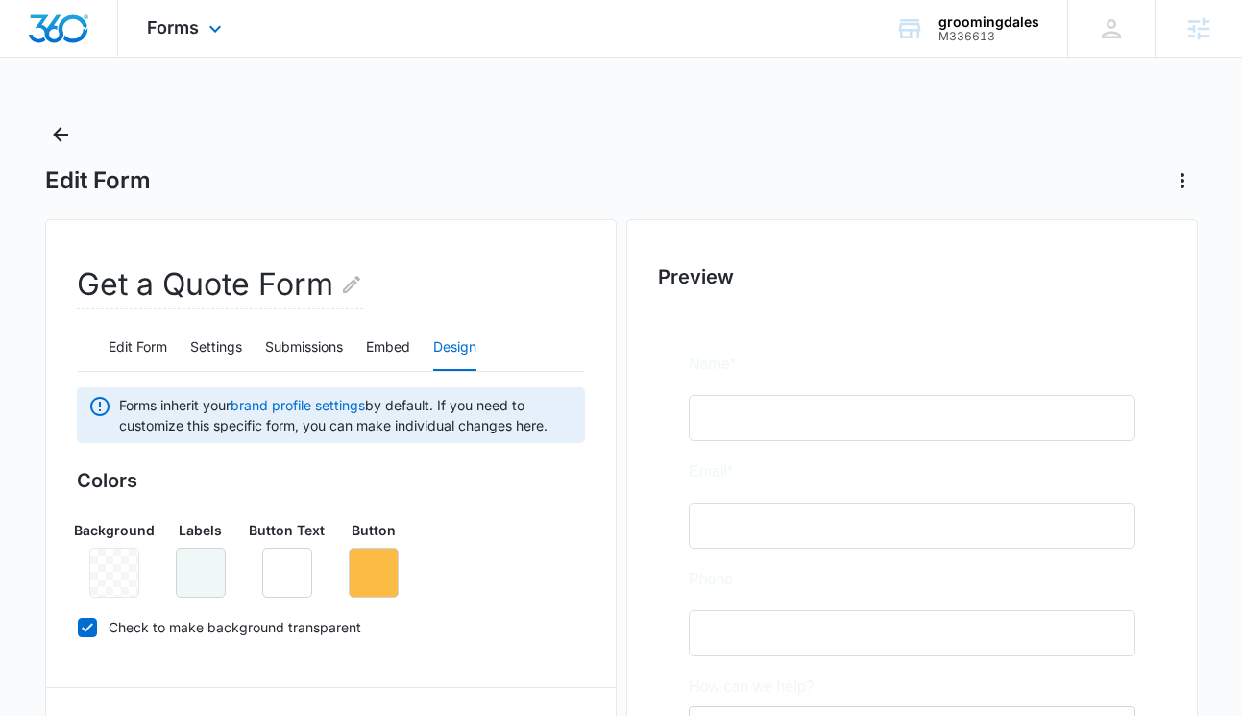
click at [202, 35] on div "Forms Apps Reputation Websites Forms CRM Email Social Shop Content Ads Intellig…" at bounding box center [186, 28] width 137 height 57
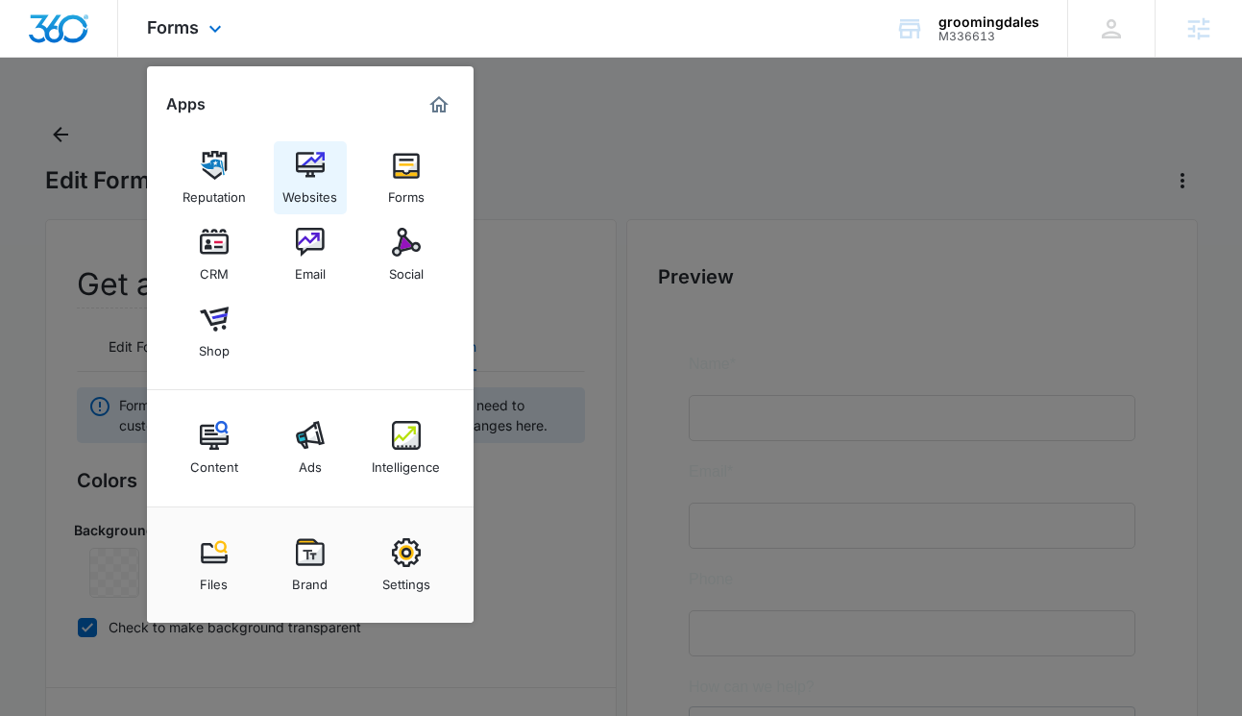
click at [309, 180] on div "Websites" at bounding box center [309, 192] width 55 height 25
